Goal: Find contact information: Find contact information

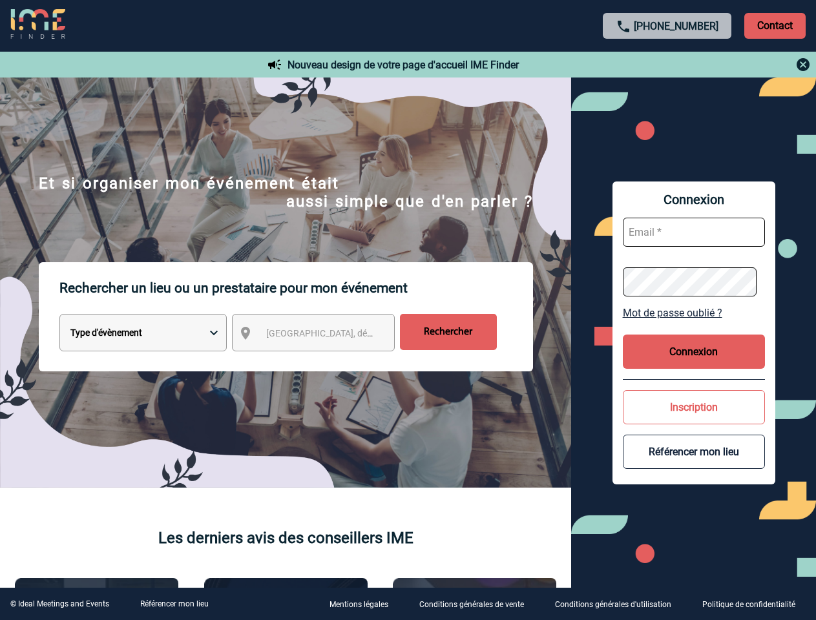
click at [408, 310] on p "Rechercher un lieu ou un prestataire pour mon événement" at bounding box center [296, 288] width 474 height 52
click at [775, 25] on p "Contact" at bounding box center [774, 26] width 61 height 26
click at [667, 65] on div at bounding box center [667, 65] width 287 height 16
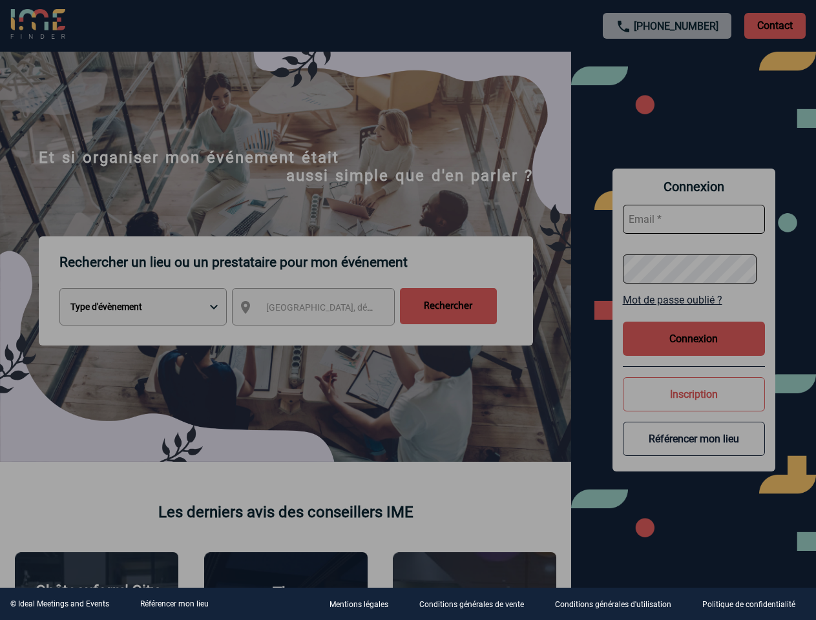
click at [325, 335] on div at bounding box center [408, 310] width 816 height 620
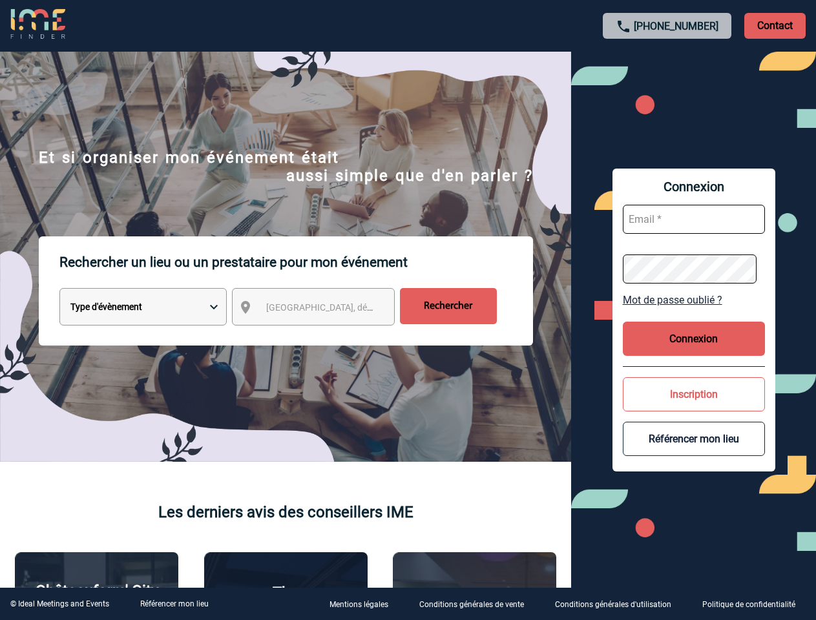
click at [694, 313] on body "[PHONE_NUMBER] Contact Contact Nouveau design de votre page d'accueil IME Finde…" at bounding box center [408, 310] width 816 height 620
click at [694, 351] on button "Connexion" at bounding box center [694, 339] width 142 height 34
click at [694, 407] on button "Inscription" at bounding box center [694, 394] width 142 height 34
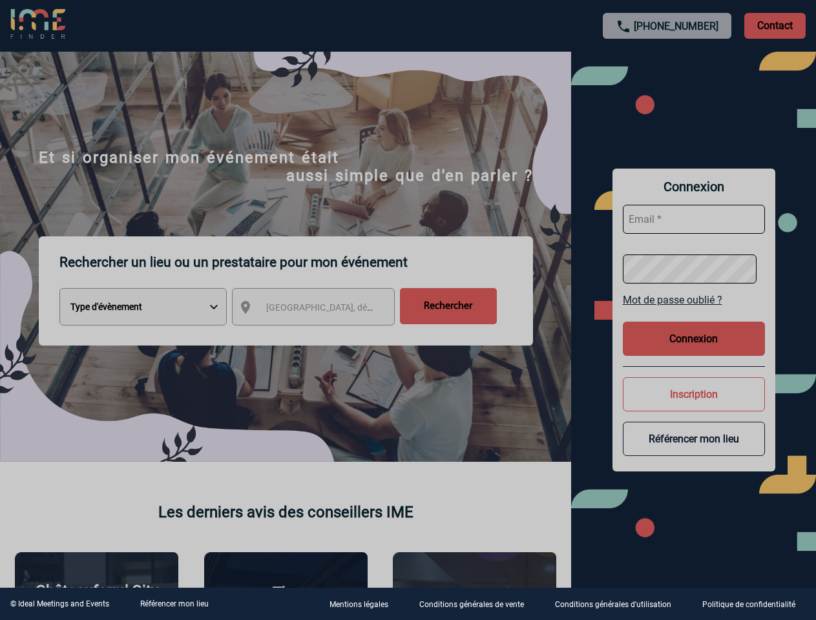
click at [694, 452] on div at bounding box center [408, 310] width 816 height 620
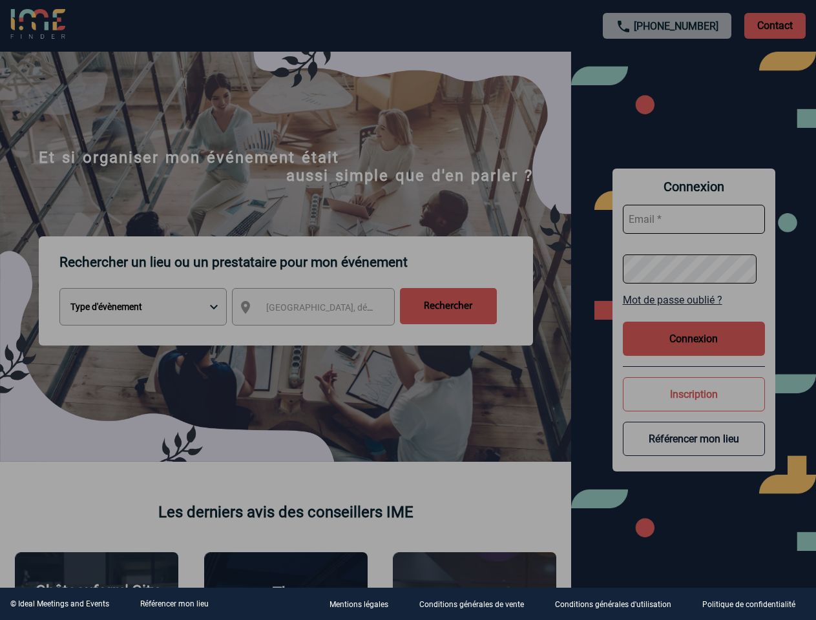
click at [174, 604] on link "Référencer mon lieu" at bounding box center [174, 604] width 68 height 9
